Goal: Task Accomplishment & Management: Use online tool/utility

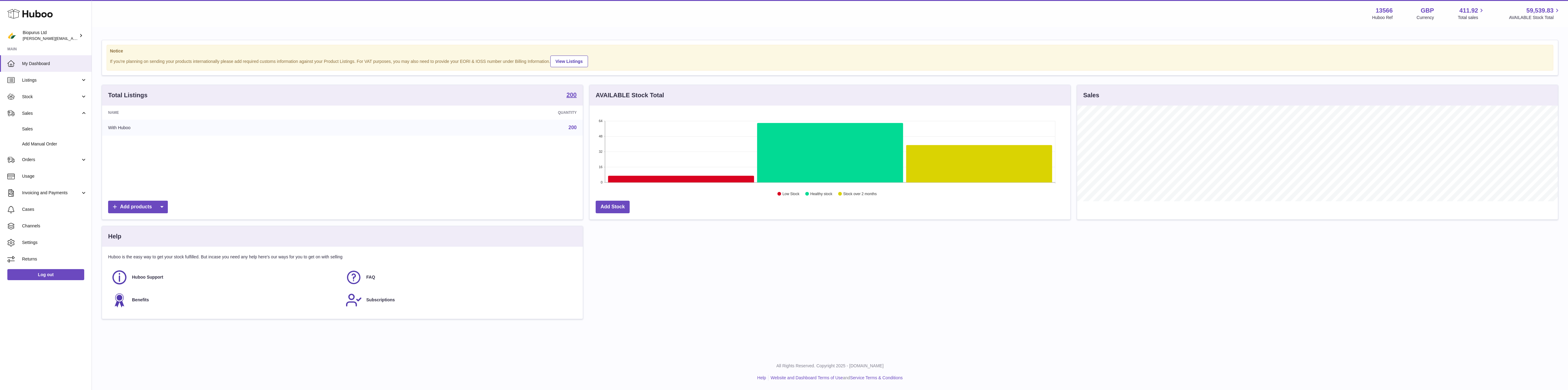
scroll to position [96, 481]
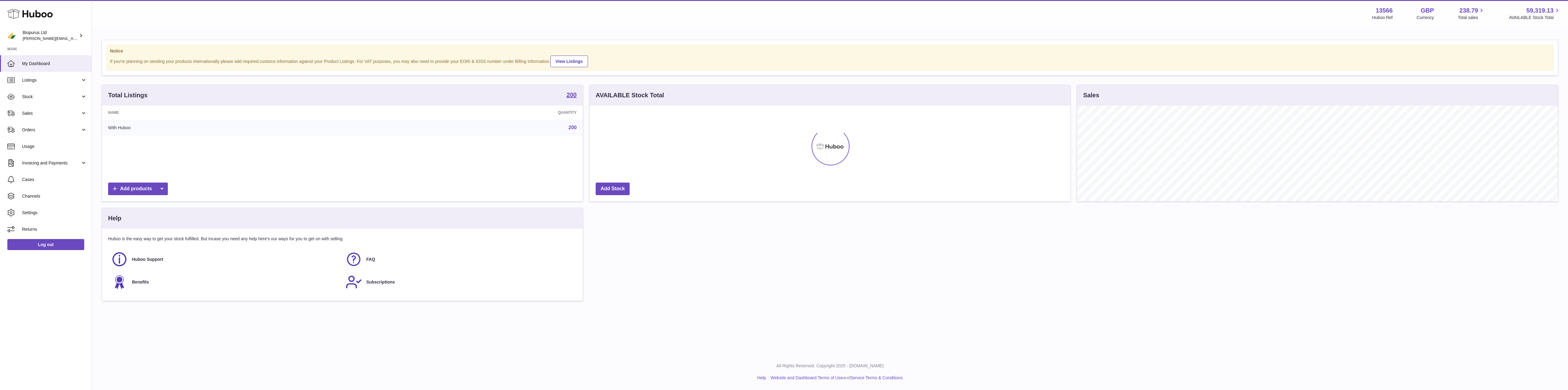
scroll to position [306454, 305727]
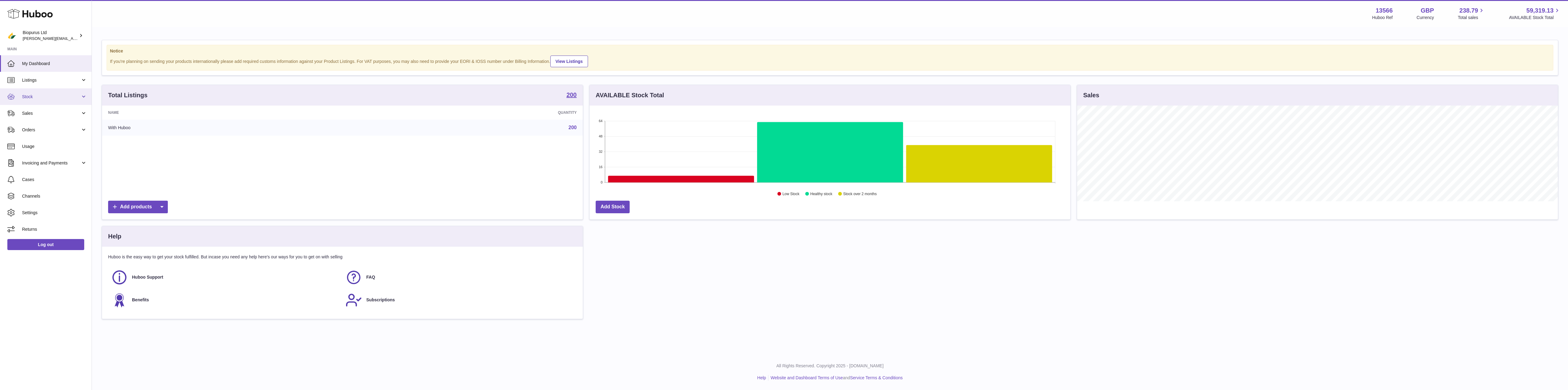
drag, startPoint x: 0, startPoint y: 0, endPoint x: 34, endPoint y: 97, distance: 102.8
click at [34, 97] on span "Stock" at bounding box center [52, 97] width 58 height 6
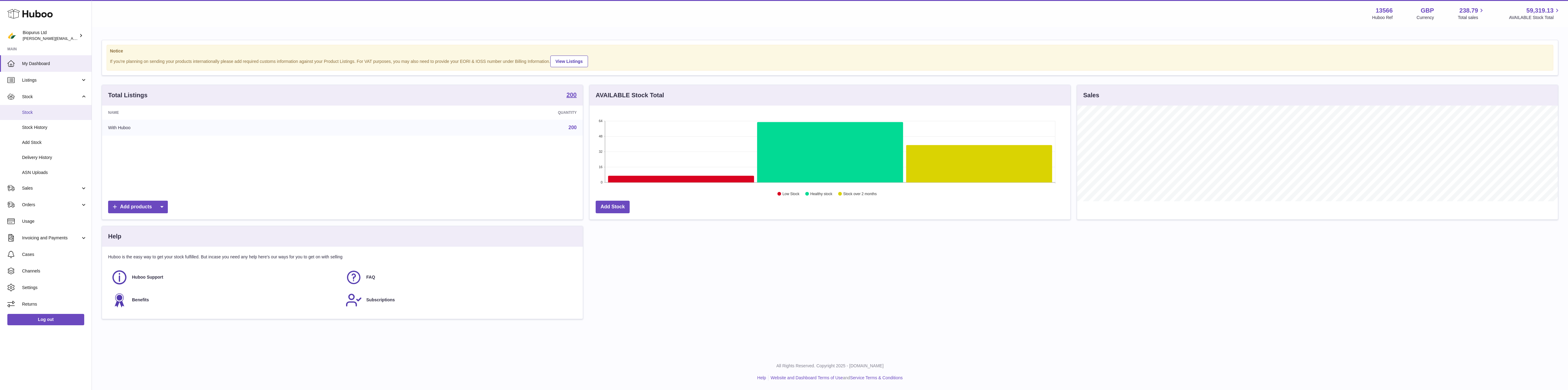
click at [37, 110] on span "Stock" at bounding box center [55, 112] width 65 height 6
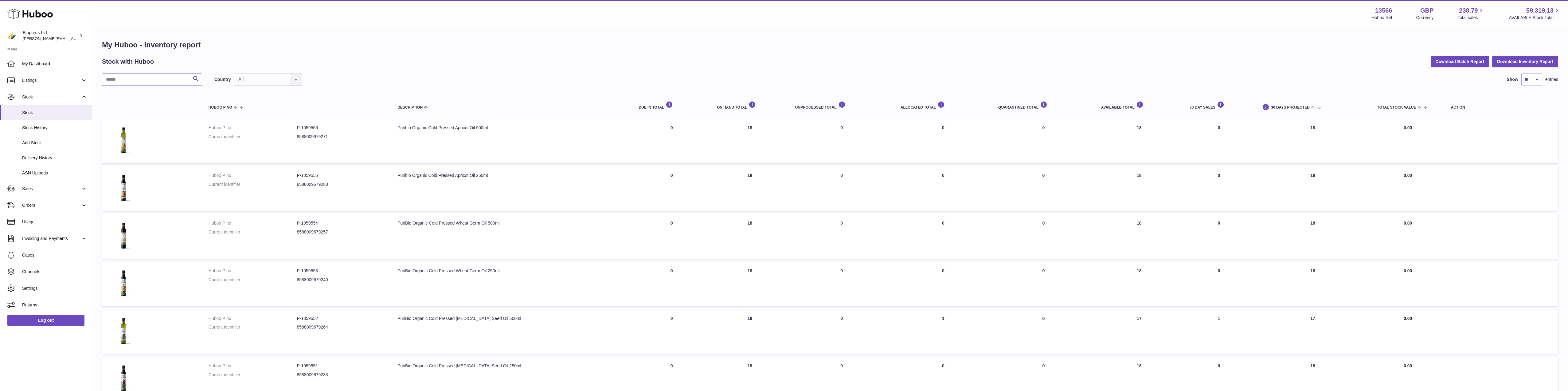
click at [132, 79] on input "text" at bounding box center [151, 79] width 100 height 13
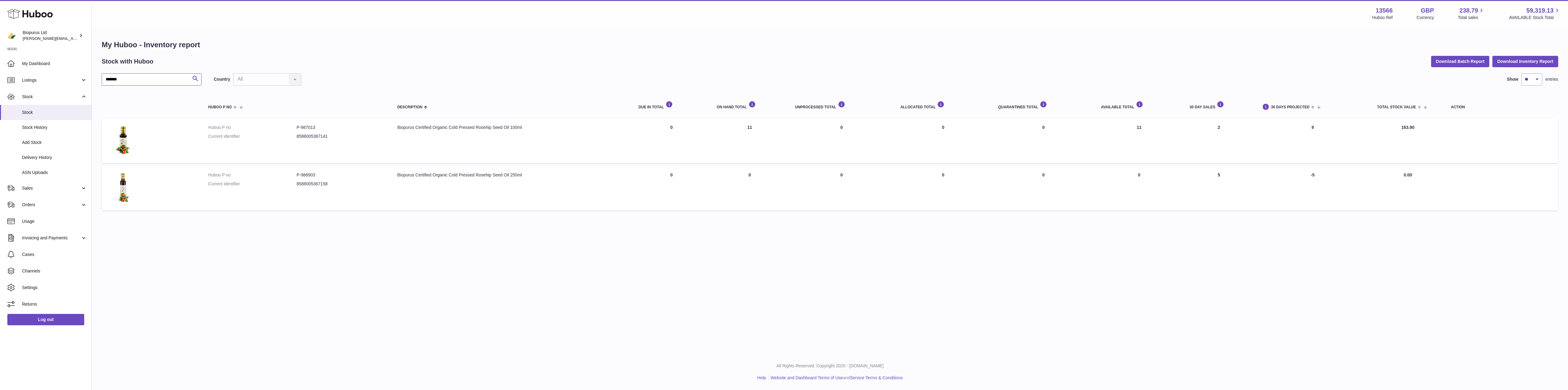
type input "*******"
